Goal: Task Accomplishment & Management: Use online tool/utility

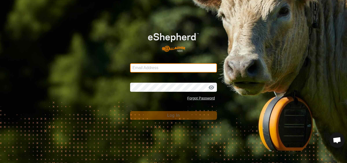
click at [182, 64] on input "Email Address" at bounding box center [173, 67] width 87 height 9
type input "[PERSON_NAME][EMAIL_ADDRESS][DOMAIN_NAME]"
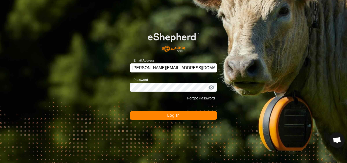
click at [171, 117] on span "Log In" at bounding box center [173, 115] width 12 height 4
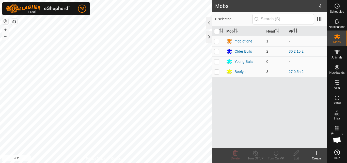
click at [216, 71] on p-checkbox at bounding box center [216, 72] width 5 height 4
checkbox input "true"
click at [256, 153] on line at bounding box center [256, 153] width 4 height 4
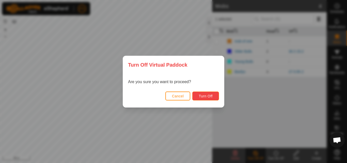
click at [208, 97] on span "Turn Off" at bounding box center [206, 96] width 14 height 4
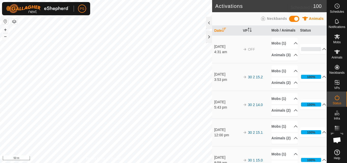
click at [336, 9] on icon at bounding box center [337, 6] width 6 height 6
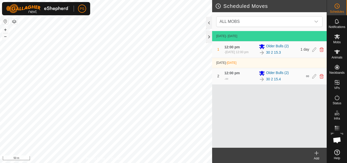
click at [316, 152] on icon at bounding box center [317, 153] width 6 height 6
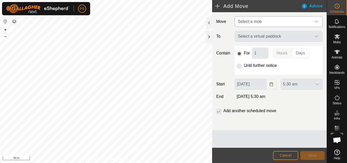
click at [317, 22] on icon "dropdown trigger" at bounding box center [317, 22] width 4 height 2
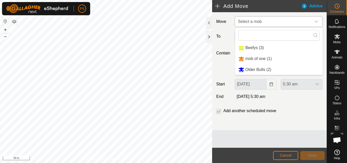
click at [247, 47] on li "Beefys (3)" at bounding box center [278, 48] width 87 height 10
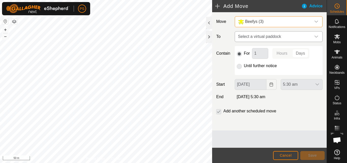
click at [317, 37] on icon "dropdown trigger" at bounding box center [317, 37] width 4 height 2
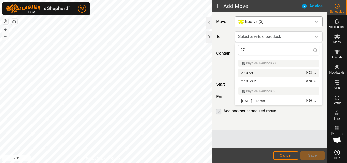
type input "27"
click at [254, 73] on li "27 0.5h 1 0.53 ha" at bounding box center [278, 73] width 81 height 8
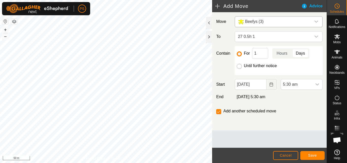
click at [240, 67] on input "Until further notice" at bounding box center [239, 66] width 5 height 5
radio input "true"
checkbox input "false"
click at [317, 85] on icon "dropdown trigger" at bounding box center [318, 84] width 4 height 4
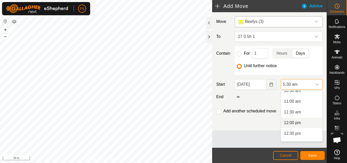
scroll to position [229, 0]
click at [297, 122] on li "12:00 pm" at bounding box center [301, 122] width 41 height 10
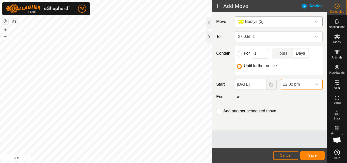
scroll to position [117, 0]
click at [315, 156] on span "Save" at bounding box center [312, 155] width 9 height 4
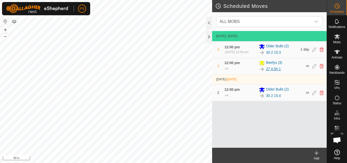
click at [274, 70] on link "27 0.5h 1" at bounding box center [273, 68] width 15 height 5
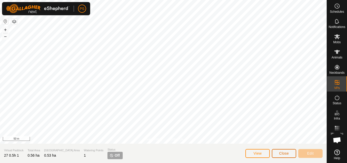
click at [285, 156] on button "Close" at bounding box center [284, 153] width 24 height 9
